Goal: Task Accomplishment & Management: Manage account settings

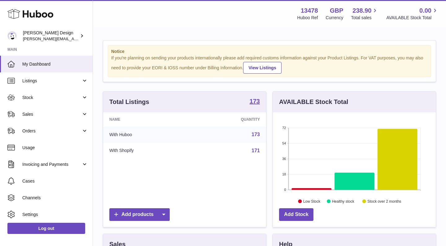
scroll to position [97, 163]
click at [36, 118] on link "Sales" at bounding box center [46, 114] width 93 height 17
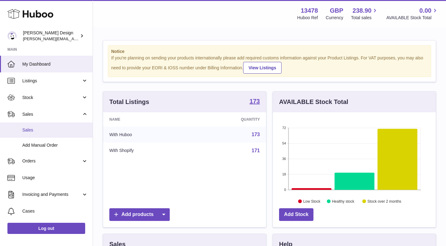
click at [30, 133] on link "Sales" at bounding box center [46, 130] width 93 height 15
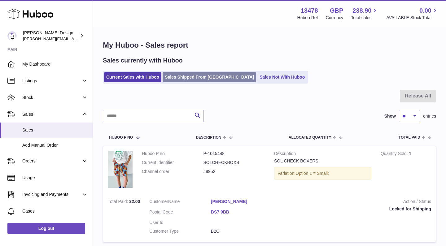
click at [216, 81] on link "Sales Shipped From [GEOGRAPHIC_DATA]" at bounding box center [210, 77] width 94 height 10
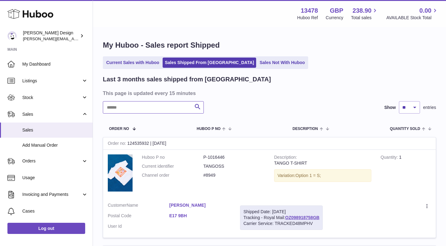
click at [175, 111] on input "text" at bounding box center [153, 107] width 101 height 12
type input "****"
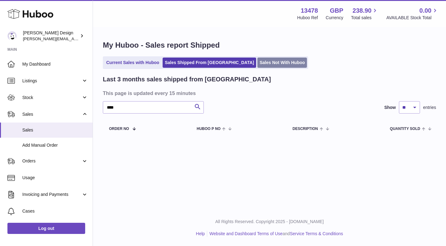
click at [257, 66] on link "Sales Not With Huboo" at bounding box center [282, 63] width 50 height 10
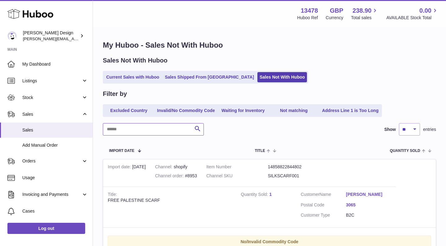
click at [153, 125] on input "text" at bounding box center [153, 129] width 101 height 12
type input "****"
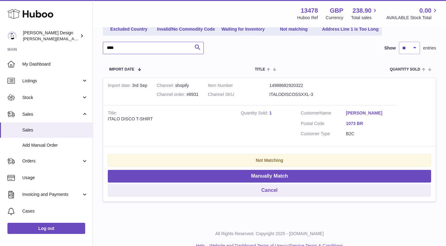
scroll to position [82, 0]
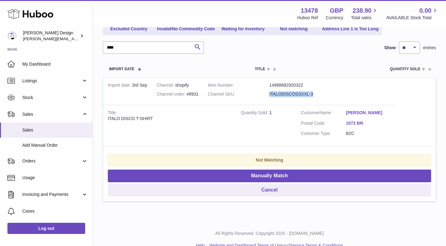
drag, startPoint x: 325, startPoint y: 94, endPoint x: 258, endPoint y: 92, distance: 66.3
click at [259, 92] on dl "Item Number 14988682920322 Channel SKU ITALODISCOSSXXL-3" at bounding box center [269, 91] width 123 height 18
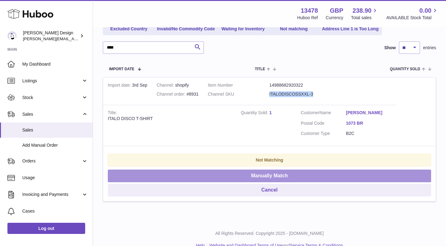
click at [266, 177] on button "Manually Match" at bounding box center [269, 176] width 323 height 13
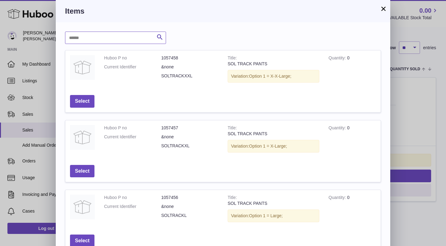
click at [84, 35] on input "text" at bounding box center [115, 38] width 101 height 12
type input "**********"
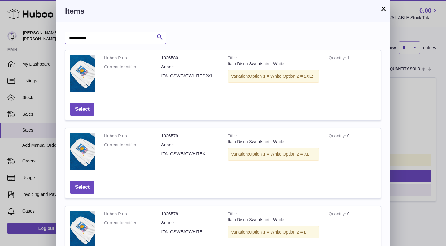
scroll to position [233, 0]
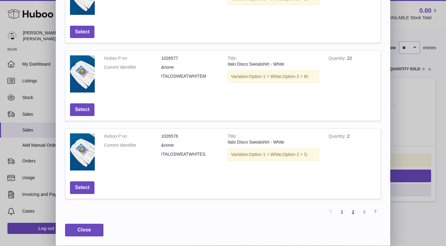
click at [354, 215] on link "2" at bounding box center [352, 212] width 11 height 11
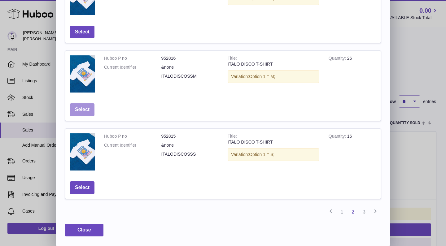
click at [85, 113] on button "Select" at bounding box center [82, 109] width 24 height 13
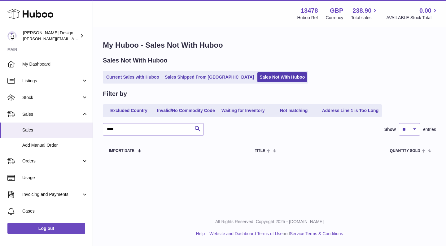
scroll to position [0, 0]
drag, startPoint x: 120, startPoint y: 129, endPoint x: 92, endPoint y: 130, distance: 28.2
click at [99, 131] on div "My Huboo - Sales Not With Huboo Sales Not With Huboo Current Sales with Huboo S…" at bounding box center [269, 100] width 353 height 144
type input "*****"
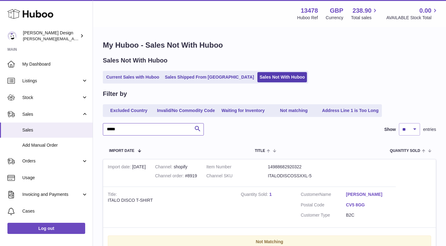
scroll to position [94, 0]
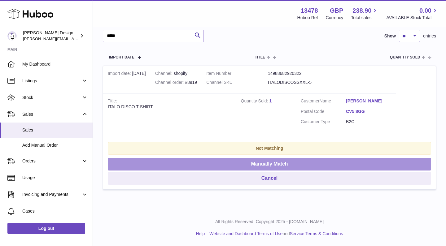
click at [250, 165] on button "Manually Match" at bounding box center [269, 164] width 323 height 13
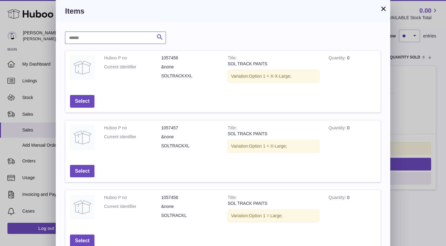
click at [123, 41] on input "text" at bounding box center [115, 38] width 101 height 12
type input "**********"
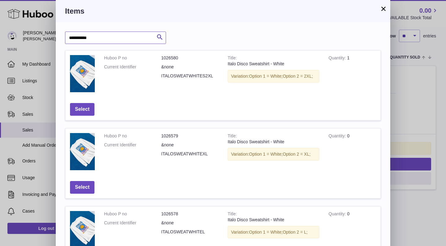
scroll to position [233, 0]
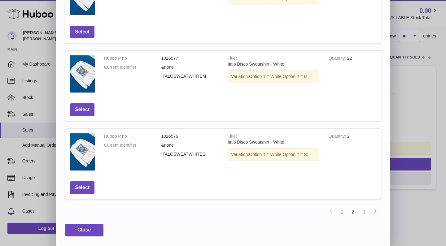
click at [353, 212] on link "2" at bounding box center [352, 212] width 11 height 11
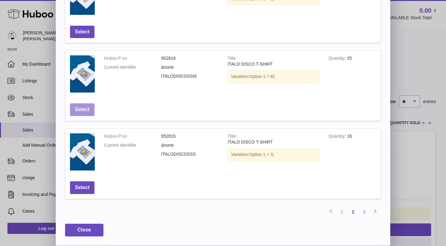
click at [77, 110] on button "Select" at bounding box center [82, 109] width 24 height 13
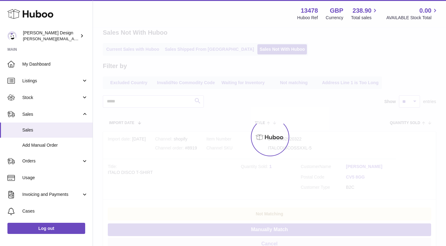
scroll to position [0, 0]
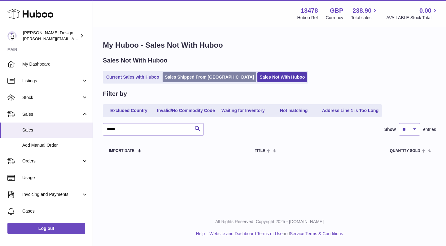
click at [179, 78] on link "Sales Shipped From [GEOGRAPHIC_DATA]" at bounding box center [210, 77] width 94 height 10
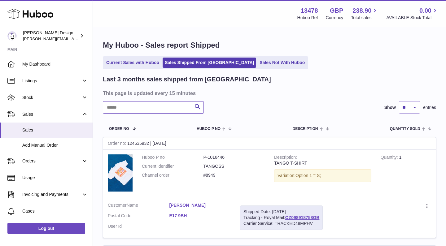
click at [153, 107] on input "text" at bounding box center [153, 107] width 101 height 12
type input "*****"
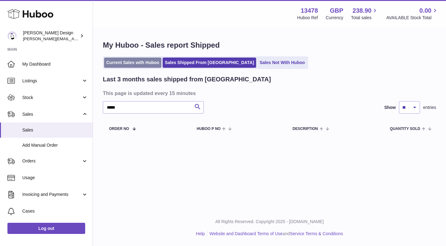
click at [145, 61] on link "Current Sales with Huboo" at bounding box center [132, 63] width 57 height 10
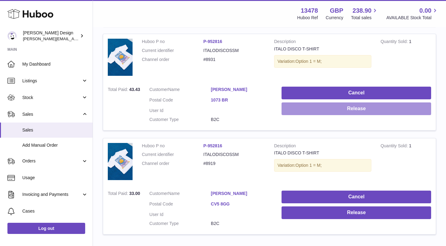
scroll to position [724, 0]
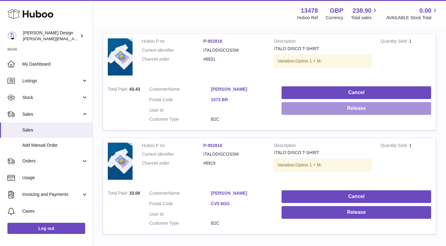
click at [341, 107] on button "Release" at bounding box center [356, 108] width 150 height 13
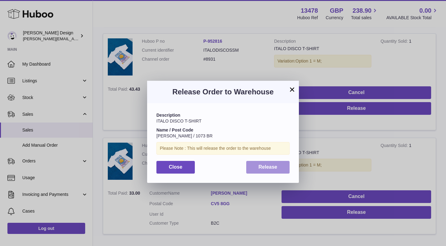
click at [281, 168] on button "Release" at bounding box center [268, 167] width 44 height 13
